Goal: Information Seeking & Learning: Learn about a topic

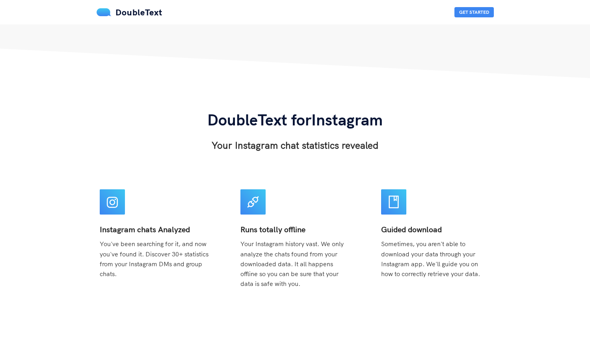
scroll to position [196, 0]
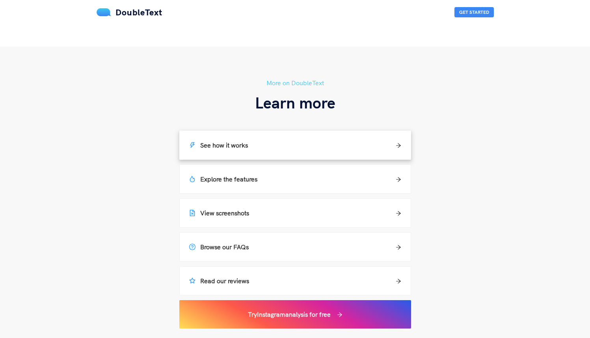
click at [343, 139] on div "See how it works" at bounding box center [295, 145] width 231 height 28
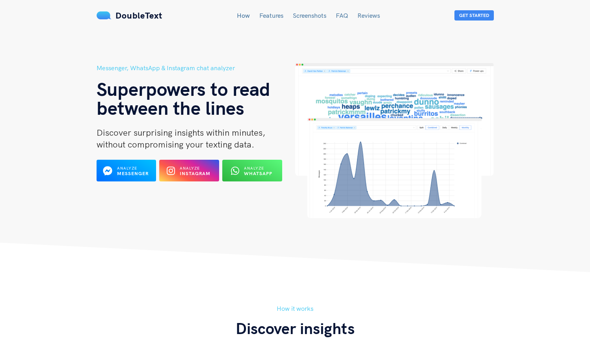
scroll to position [493, 0]
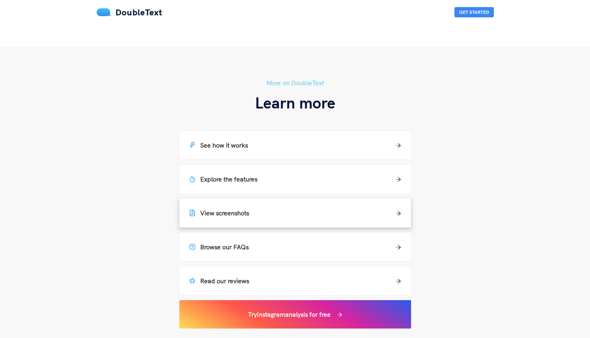
click at [388, 214] on div "View screenshots" at bounding box center [295, 212] width 212 height 9
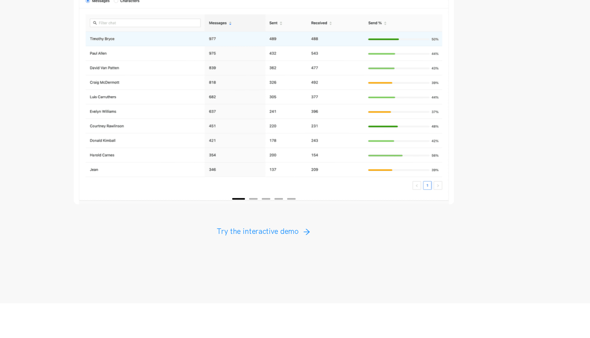
scroll to position [1442, 0]
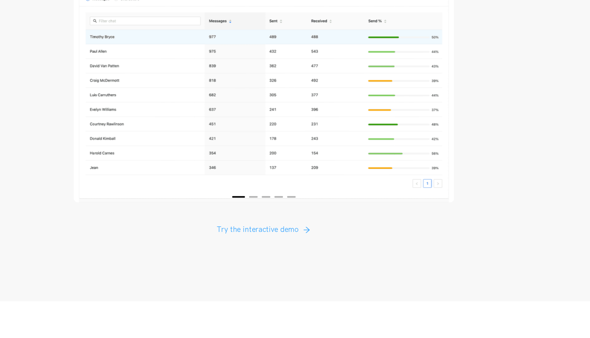
click at [323, 250] on button "Try the interactive demo" at bounding box center [295, 256] width 82 height 13
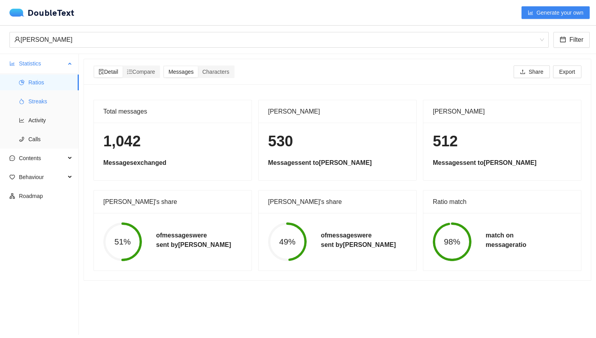
click at [43, 101] on span "Streaks" at bounding box center [50, 101] width 44 height 16
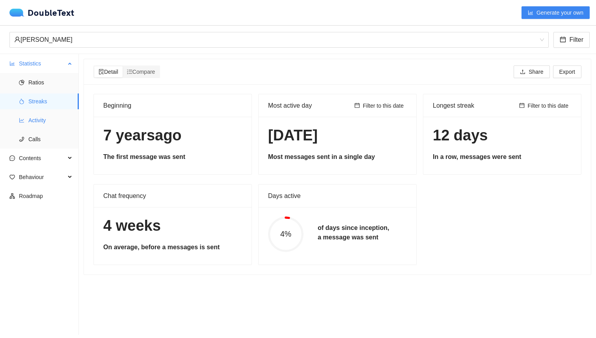
click at [40, 116] on span "Activity" at bounding box center [50, 120] width 44 height 16
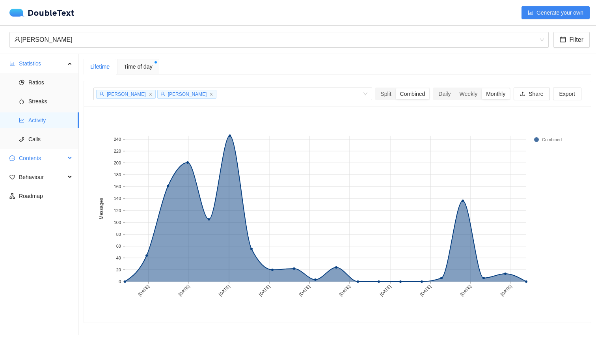
click at [56, 159] on span "Contents" at bounding box center [42, 158] width 47 height 16
click at [59, 175] on span "Word Cloud" at bounding box center [50, 177] width 44 height 16
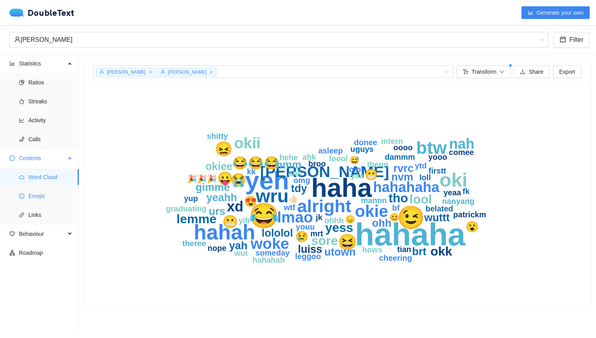
click at [41, 190] on span "Emojis" at bounding box center [50, 196] width 44 height 16
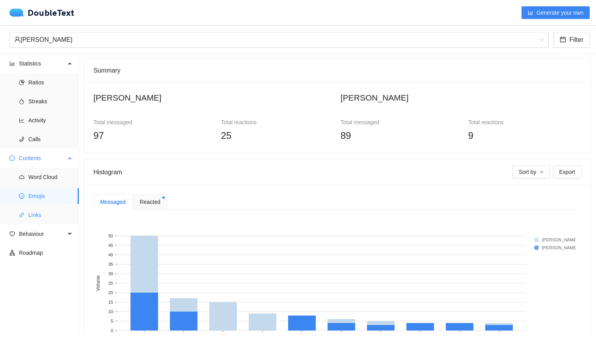
click at [47, 218] on span "Links" at bounding box center [50, 215] width 44 height 16
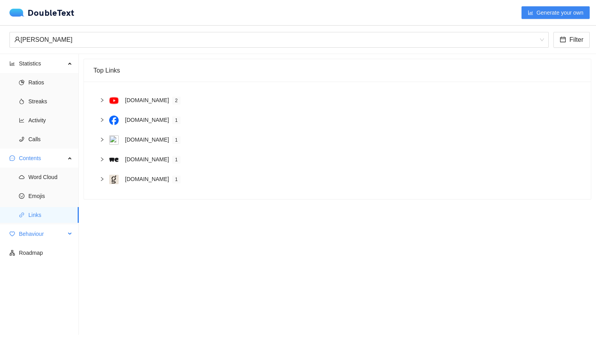
click at [43, 236] on span "Behaviour" at bounding box center [42, 234] width 47 height 16
click at [47, 253] on span "Engagement" at bounding box center [50, 253] width 44 height 16
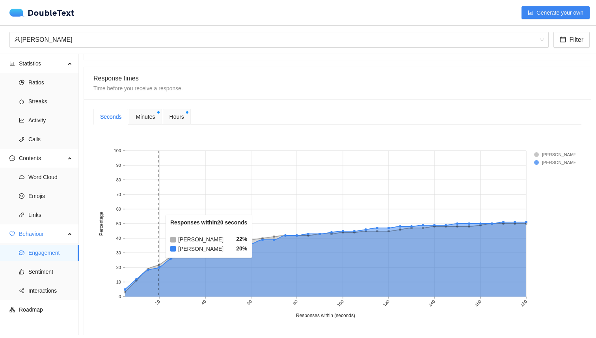
scroll to position [242, 0]
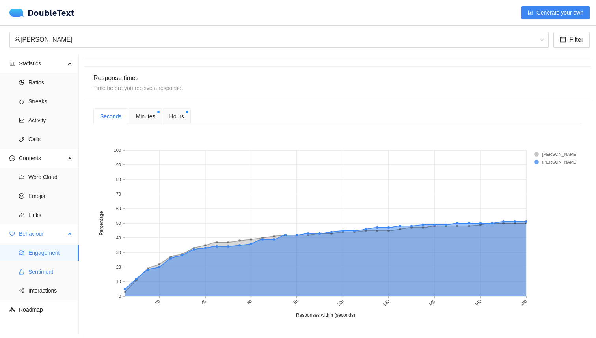
click at [54, 271] on span "Sentiment" at bounding box center [50, 272] width 44 height 16
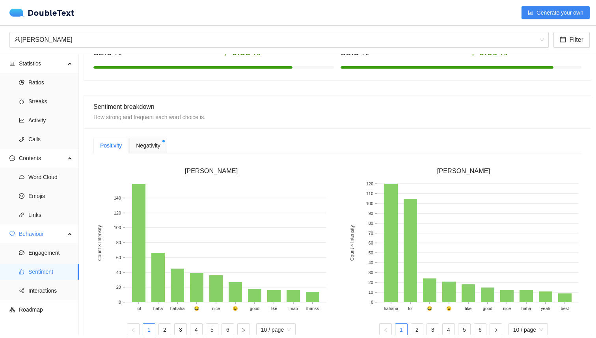
scroll to position [93, 0]
click at [48, 286] on span "Interactions" at bounding box center [50, 291] width 44 height 16
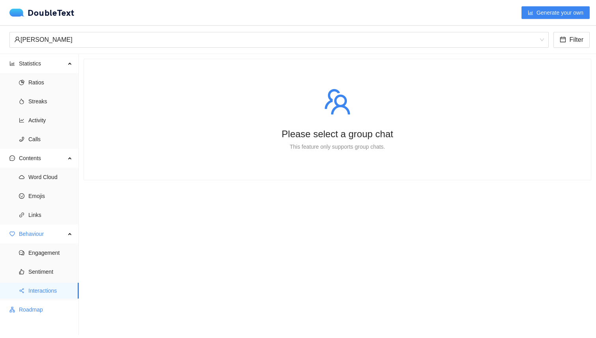
click at [47, 308] on span "Roadmap" at bounding box center [46, 310] width 54 height 16
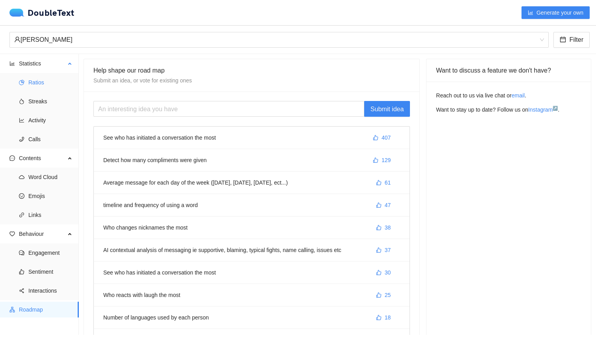
click at [45, 85] on span "Ratios" at bounding box center [50, 83] width 44 height 16
